Goal: Information Seeking & Learning: Learn about a topic

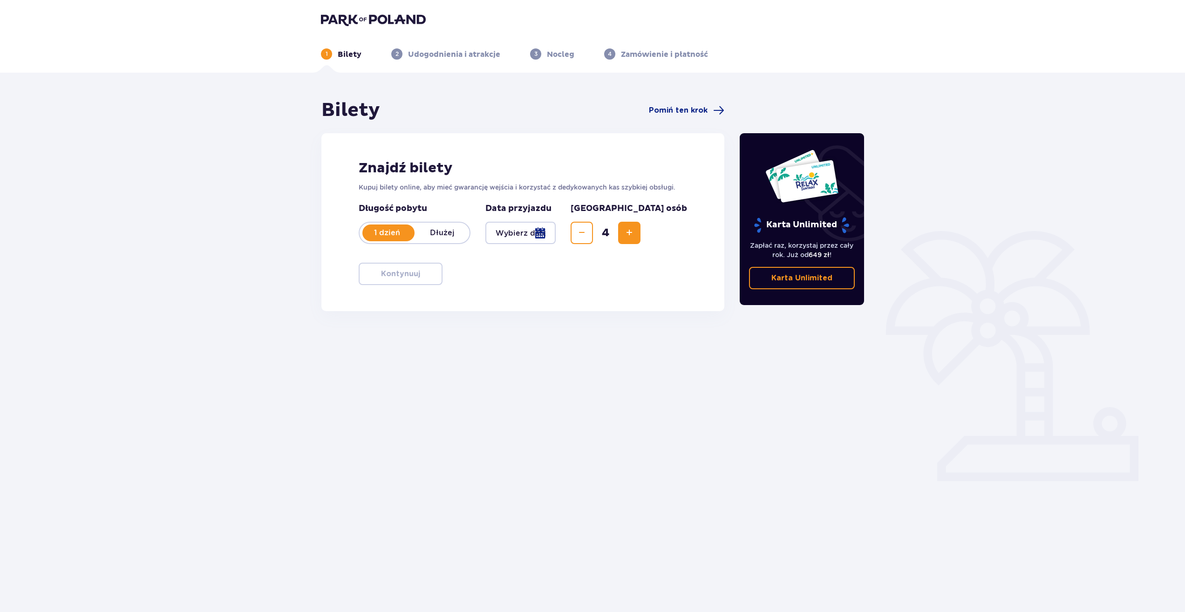
click at [556, 235] on div at bounding box center [520, 233] width 70 height 22
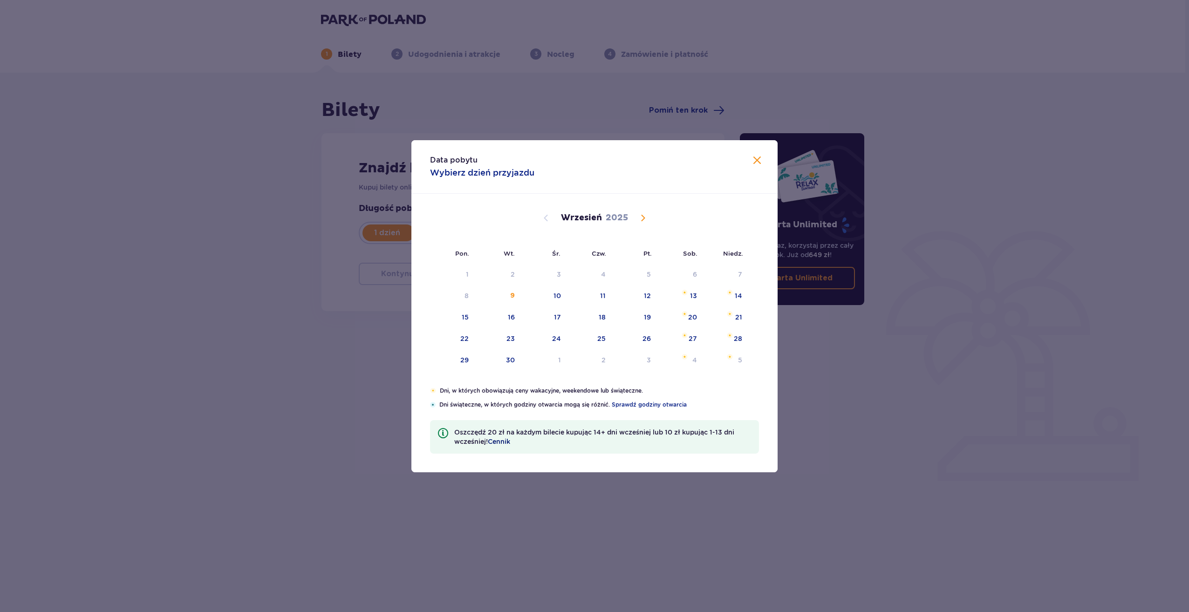
click at [506, 441] on span "Cennik" at bounding box center [499, 441] width 22 height 9
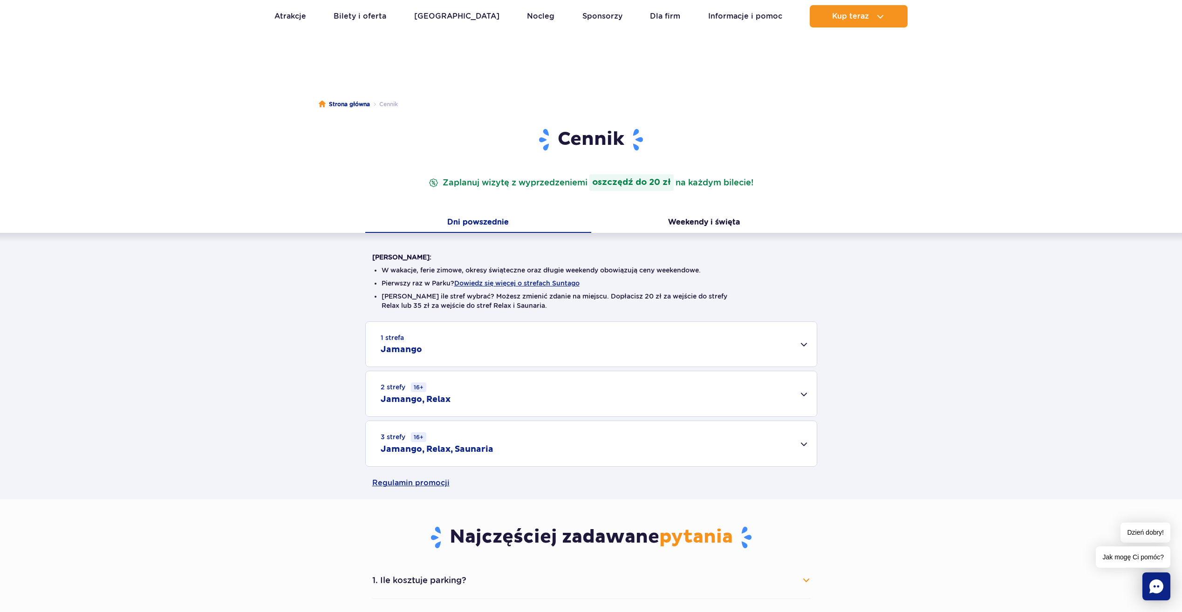
scroll to position [47, 0]
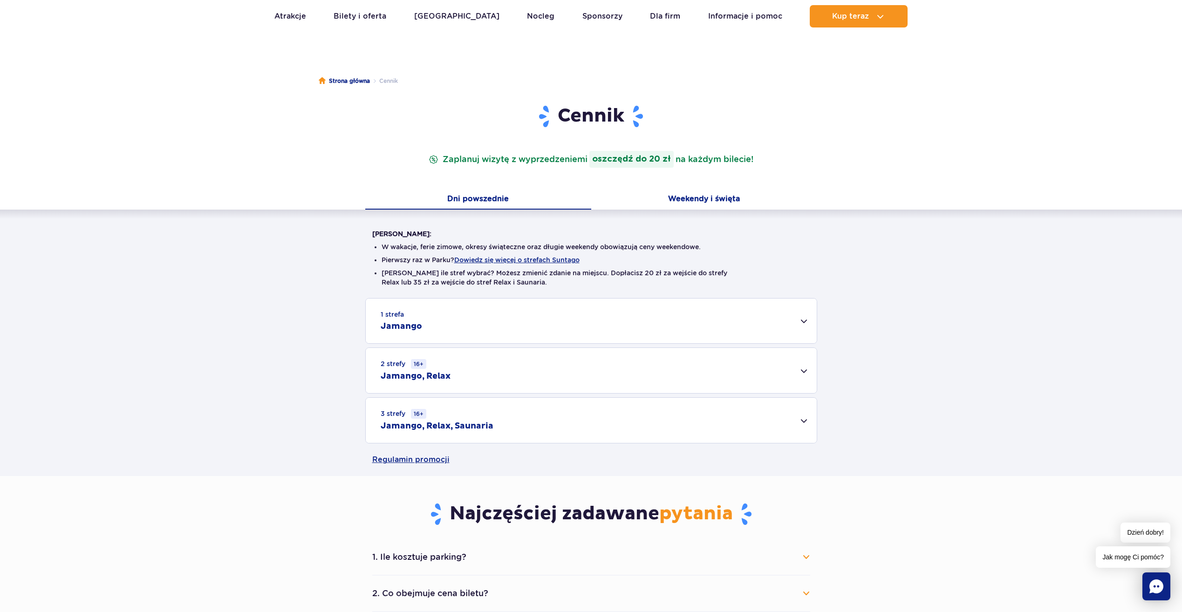
click at [701, 203] on button "Weekendy i święta" at bounding box center [704, 200] width 226 height 20
click at [777, 374] on div "2 strefy 16+ Jamango, Relax" at bounding box center [591, 370] width 451 height 45
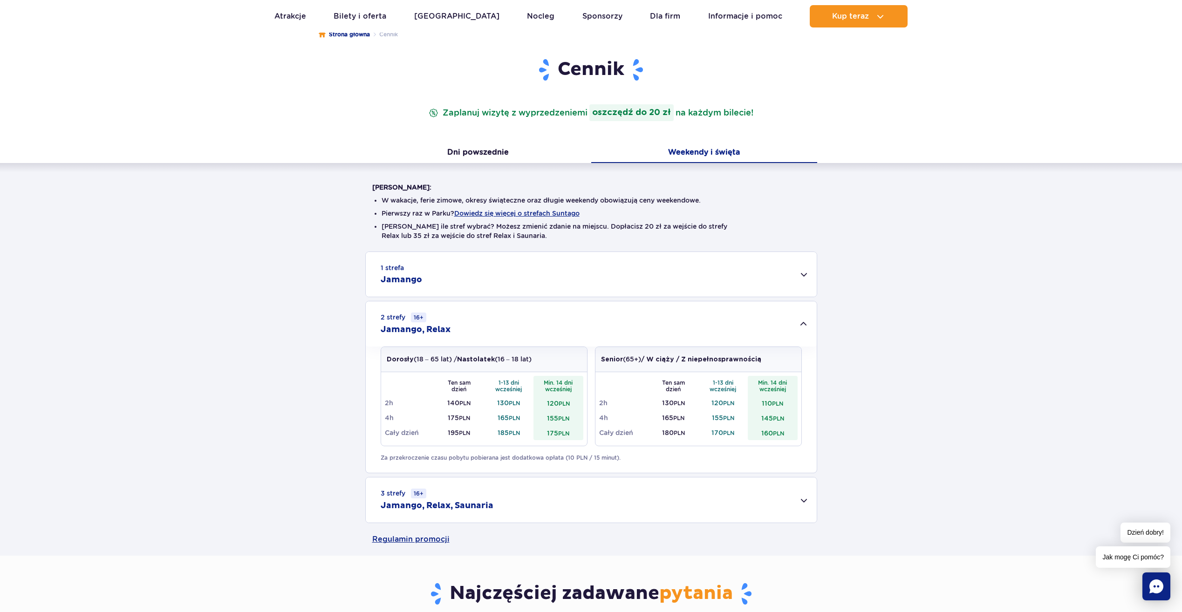
scroll to position [140, 0]
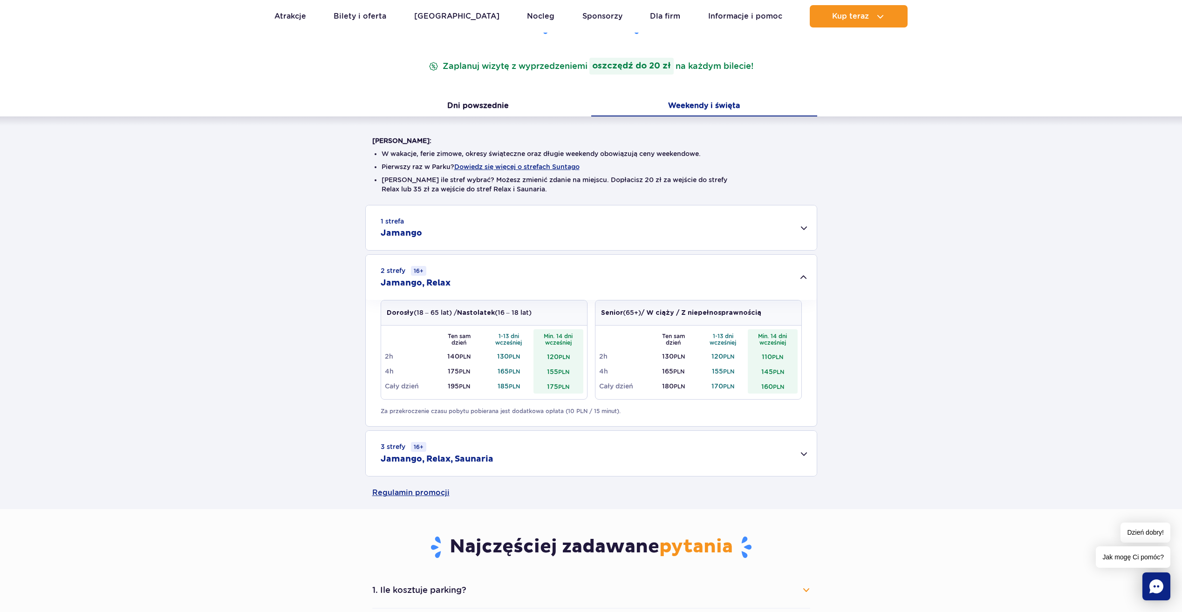
click at [591, 228] on div "1 strefa Jamango" at bounding box center [591, 227] width 451 height 45
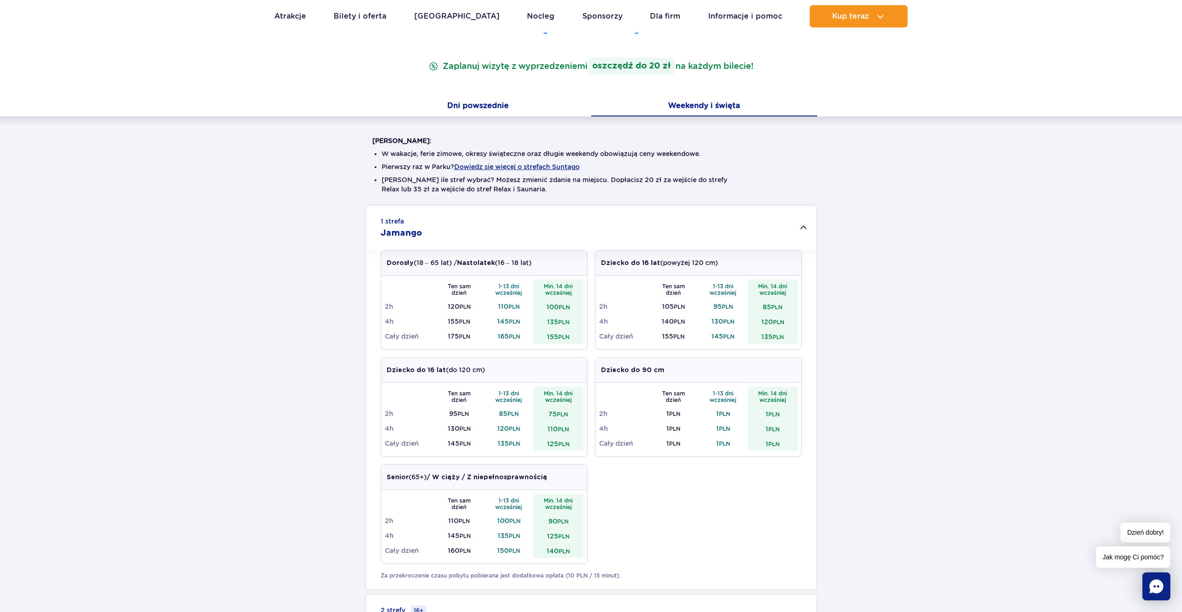
click at [495, 107] on button "Dni powszednie" at bounding box center [478, 107] width 226 height 20
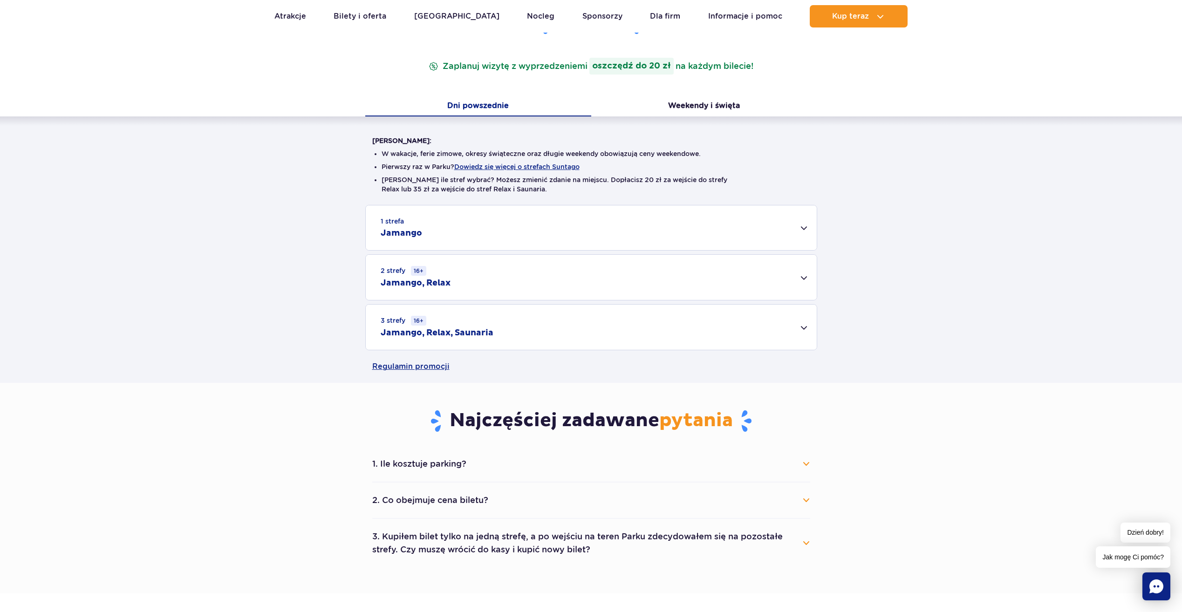
click at [636, 248] on div "1 strefa Jamango" at bounding box center [591, 227] width 451 height 45
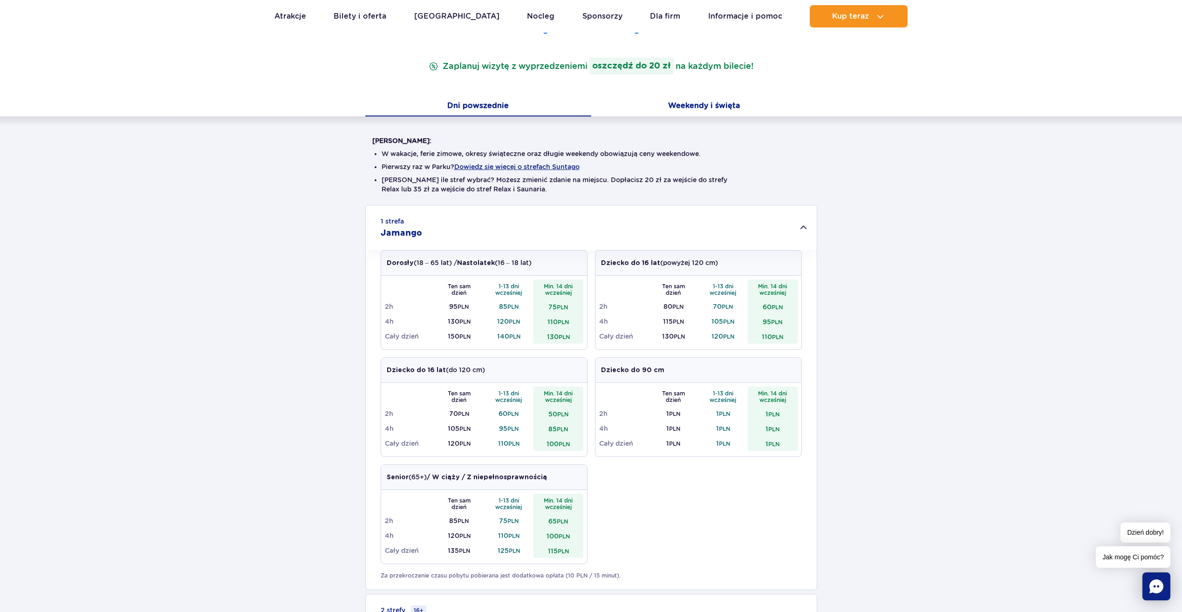
click at [690, 109] on button "Weekendy i święta" at bounding box center [704, 107] width 226 height 20
click at [501, 104] on button "Dni powszednie" at bounding box center [478, 107] width 226 height 20
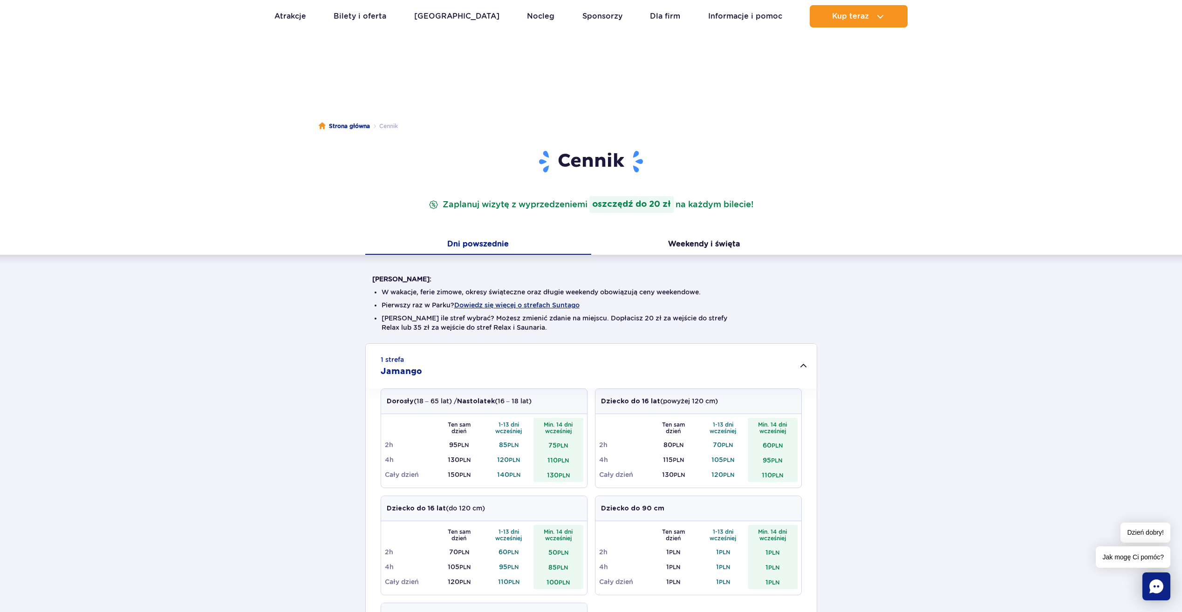
scroll to position [0, 0]
